Goal: Task Accomplishment & Management: Manage account settings

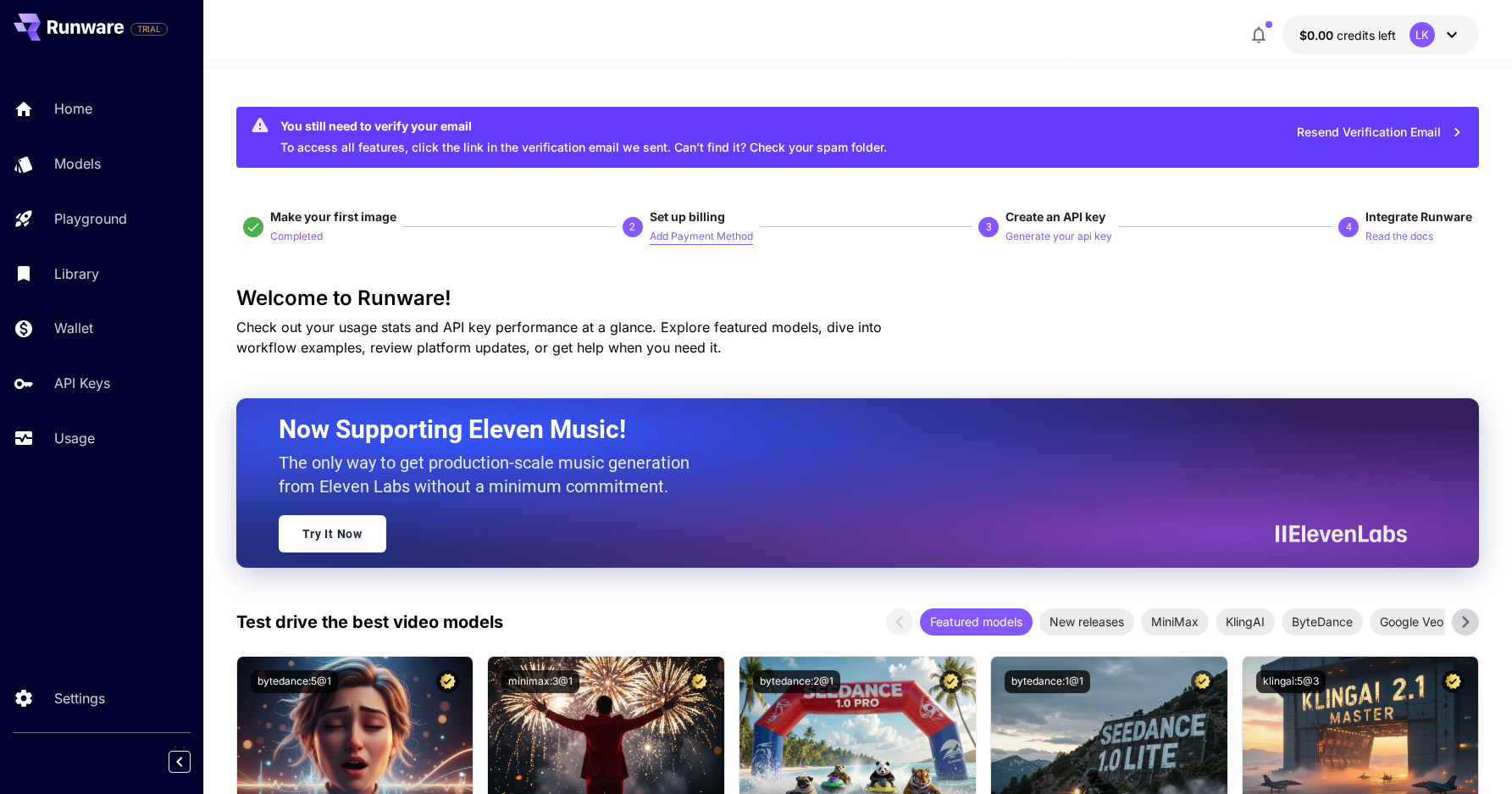
click at [717, 237] on p "Add Payment Method" at bounding box center [702, 237] width 103 height 16
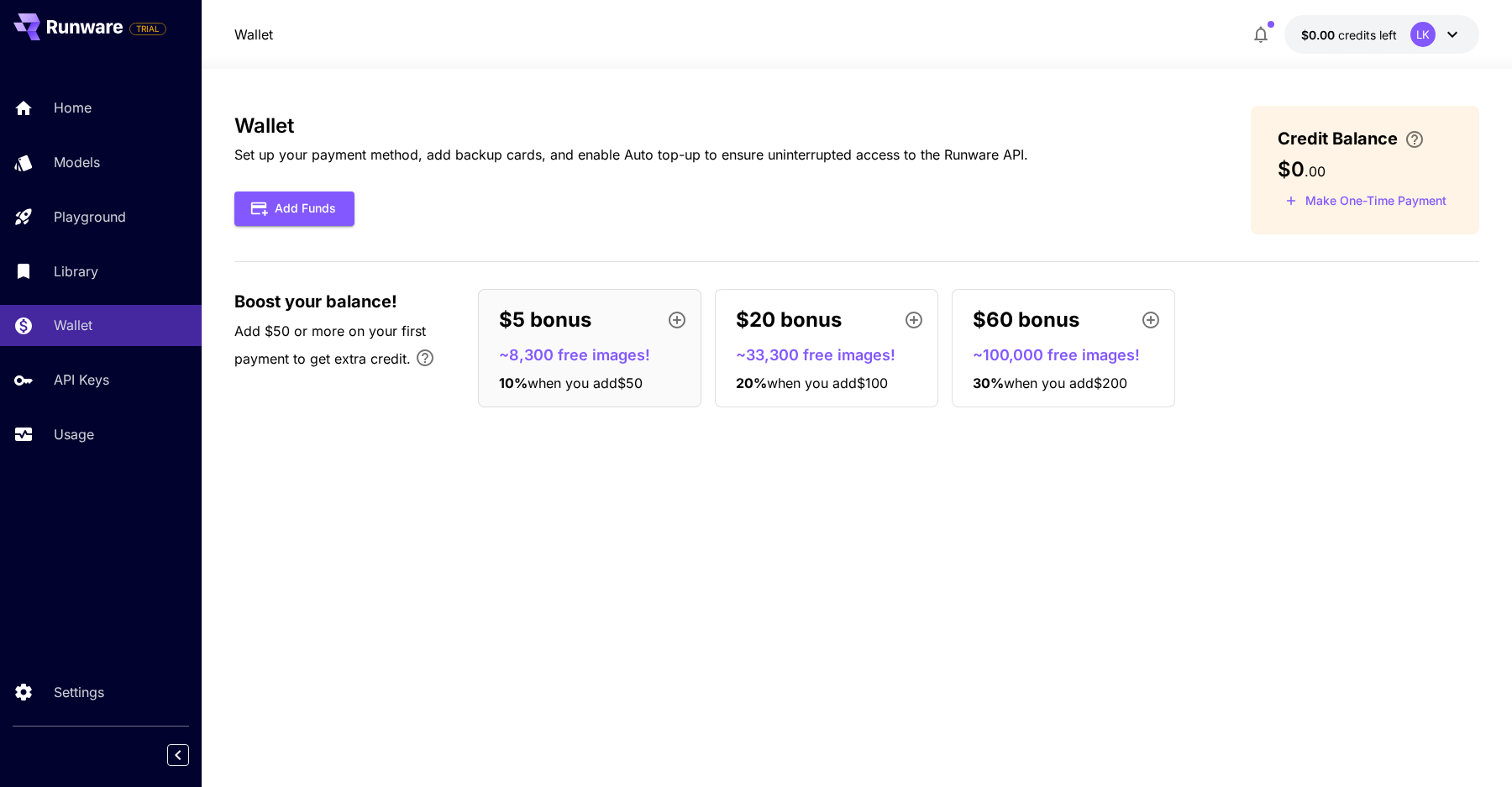
click at [264, 32] on p "Wallet" at bounding box center [254, 34] width 39 height 20
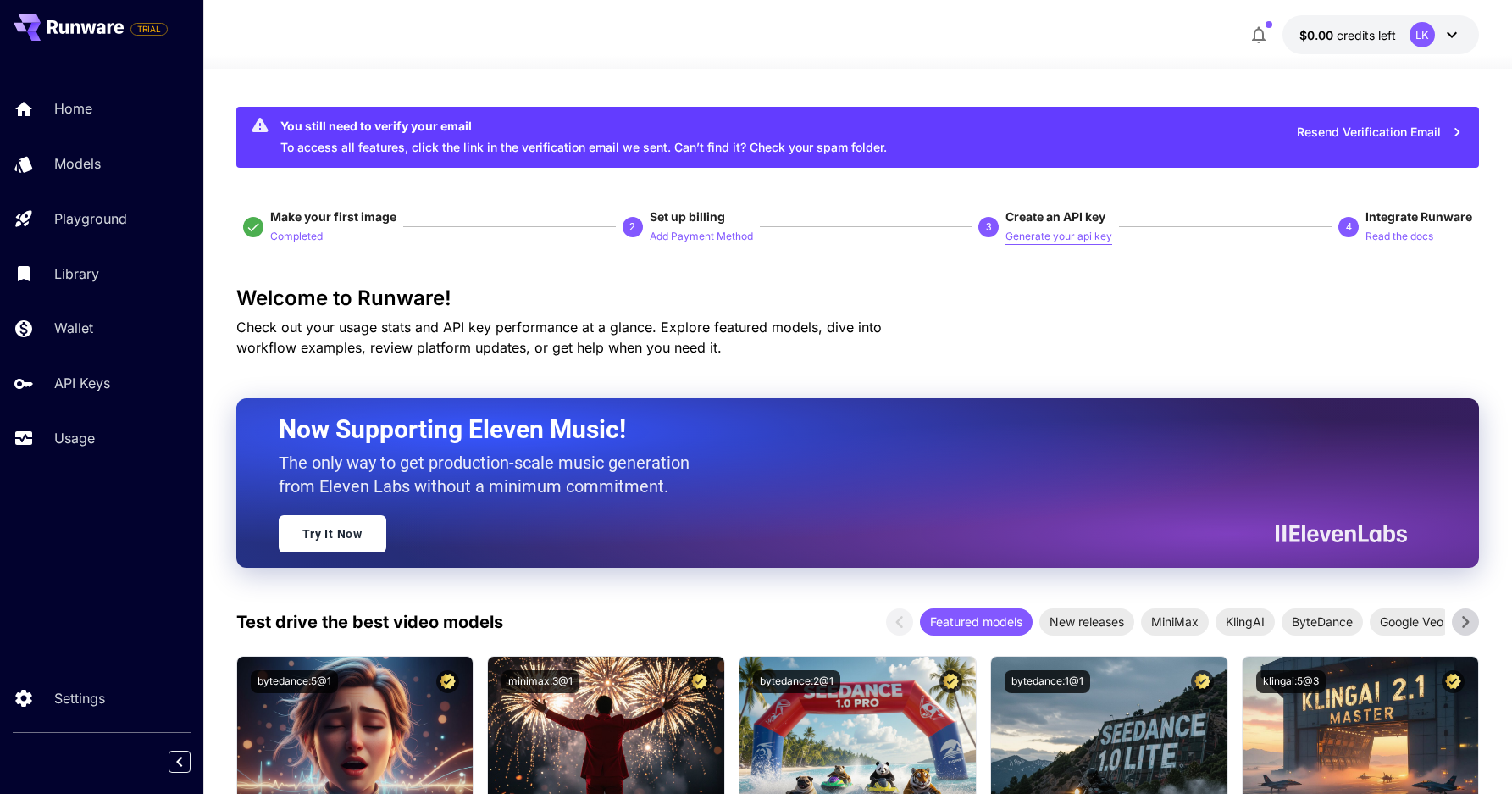
click at [1027, 231] on p "Generate your api key" at bounding box center [1059, 237] width 107 height 16
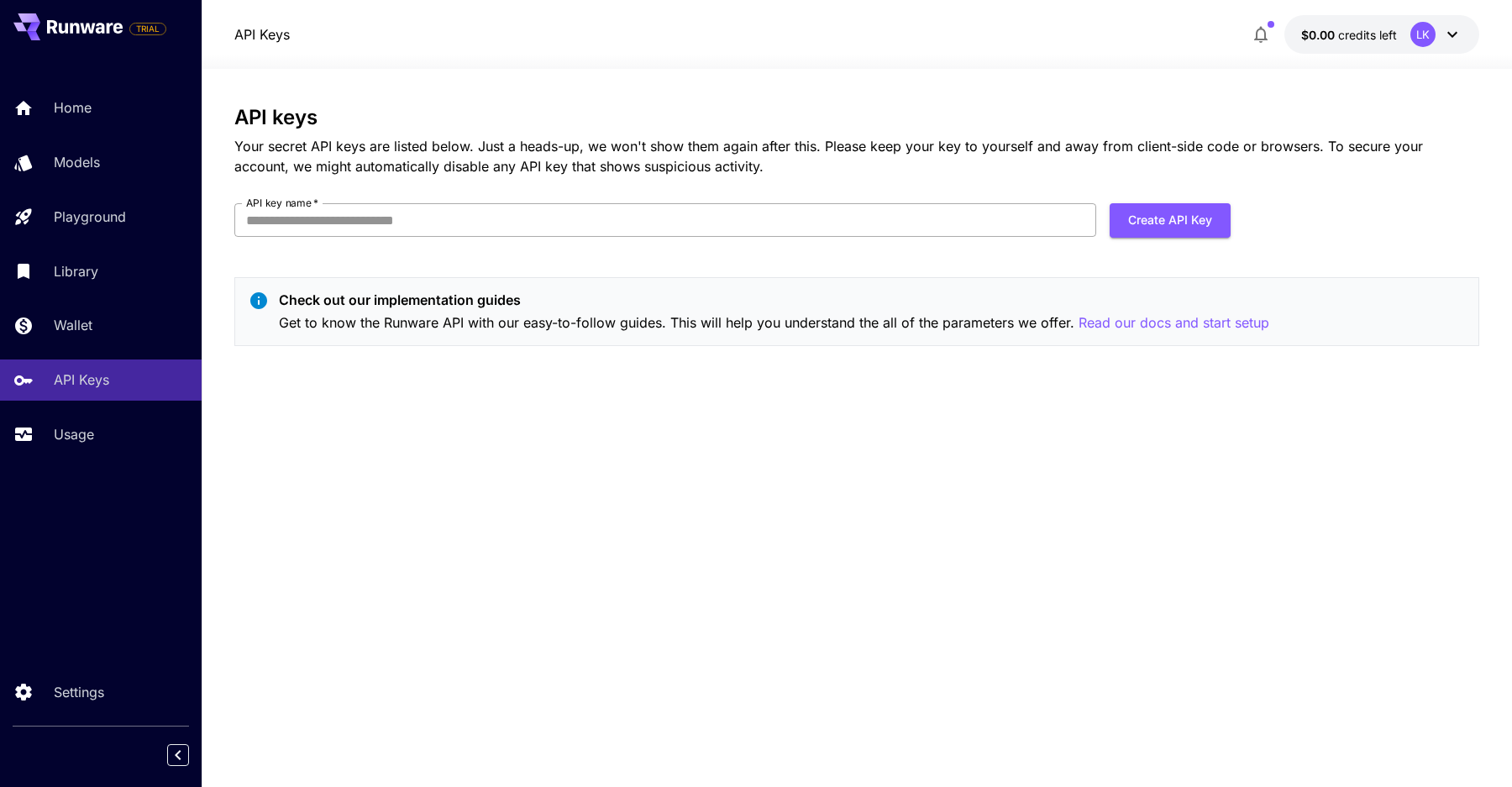
click at [1015, 229] on input "API key name   *" at bounding box center [665, 220] width 862 height 33
click at [948, 187] on div "API keys Your secret API keys are listed below. Just a heads-up, we won't show …" at bounding box center [856, 233] width 1245 height 254
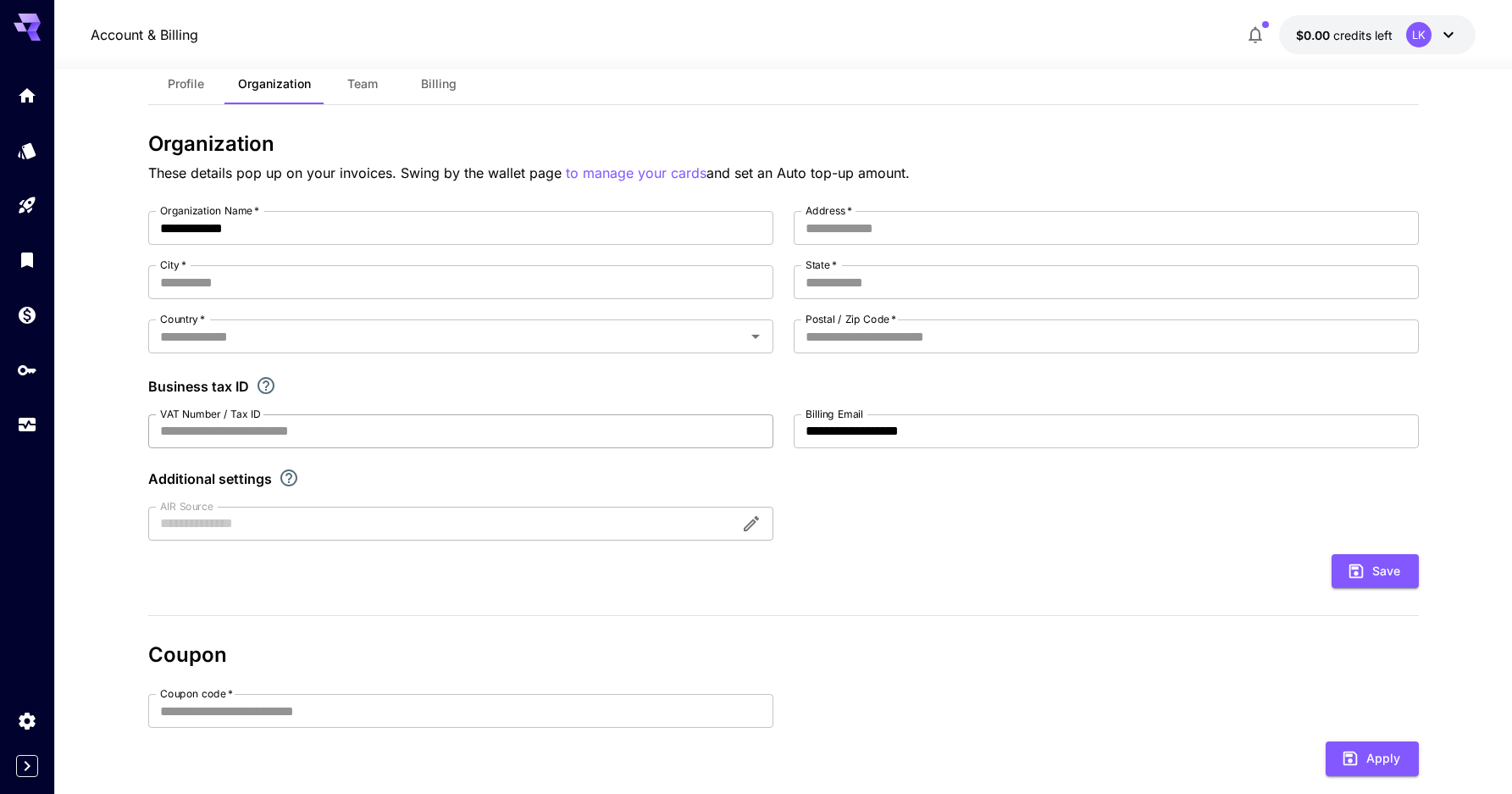
scroll to position [27, 0]
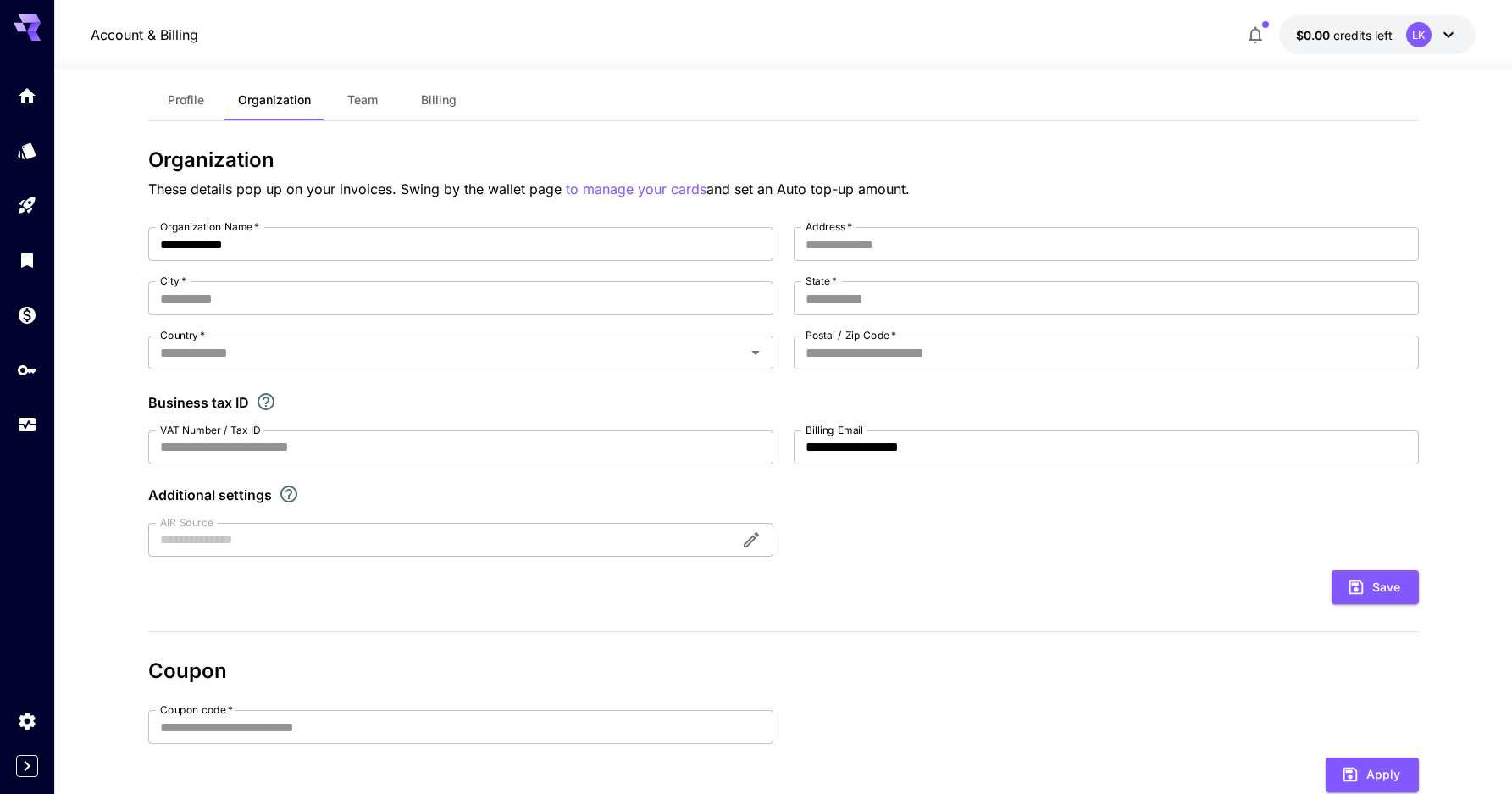
click at [1453, 35] on icon at bounding box center [1449, 35] width 21 height 21
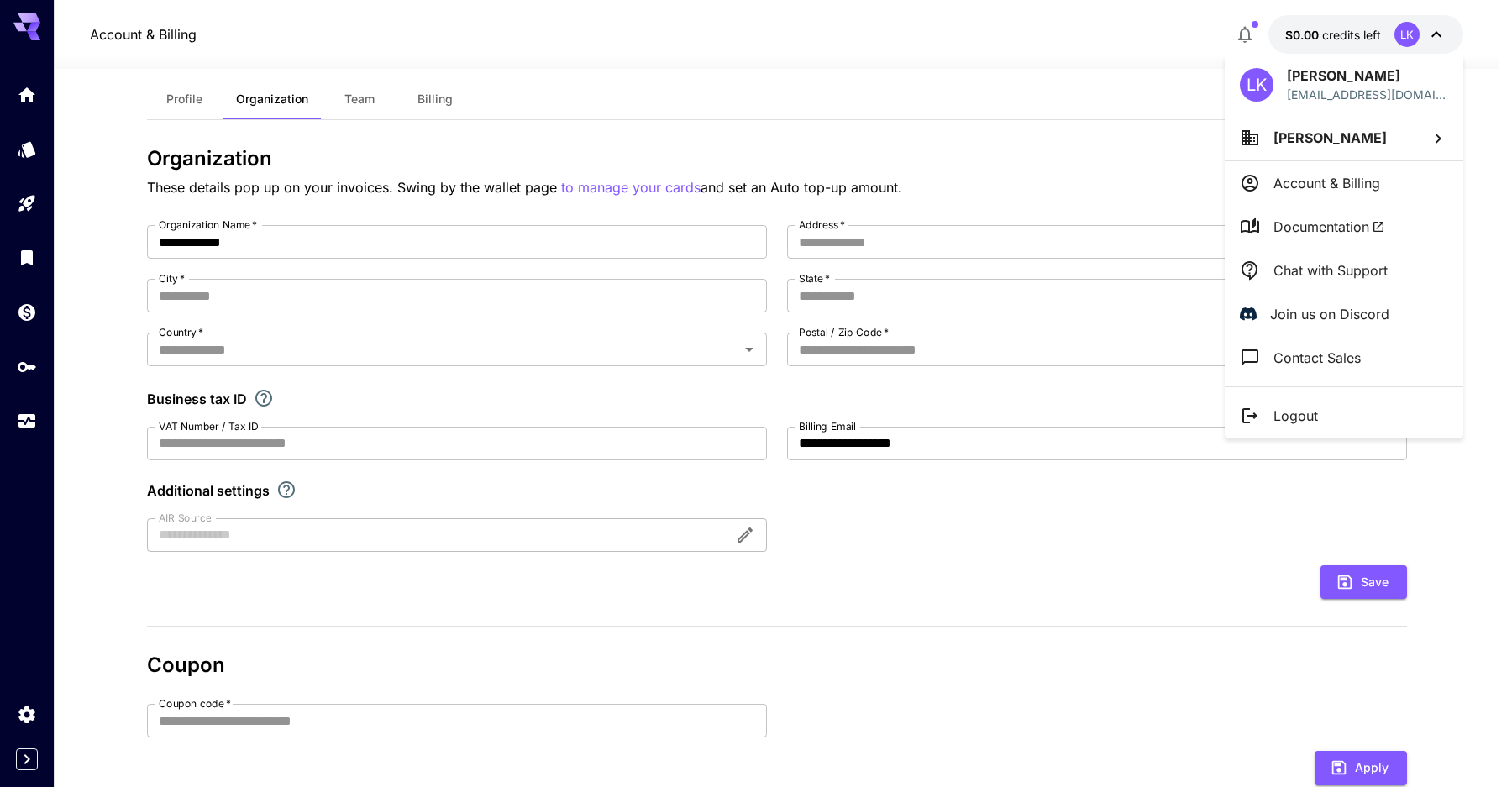
click at [1130, 179] on div at bounding box center [756, 394] width 1512 height 787
